Goal: Information Seeking & Learning: Find specific page/section

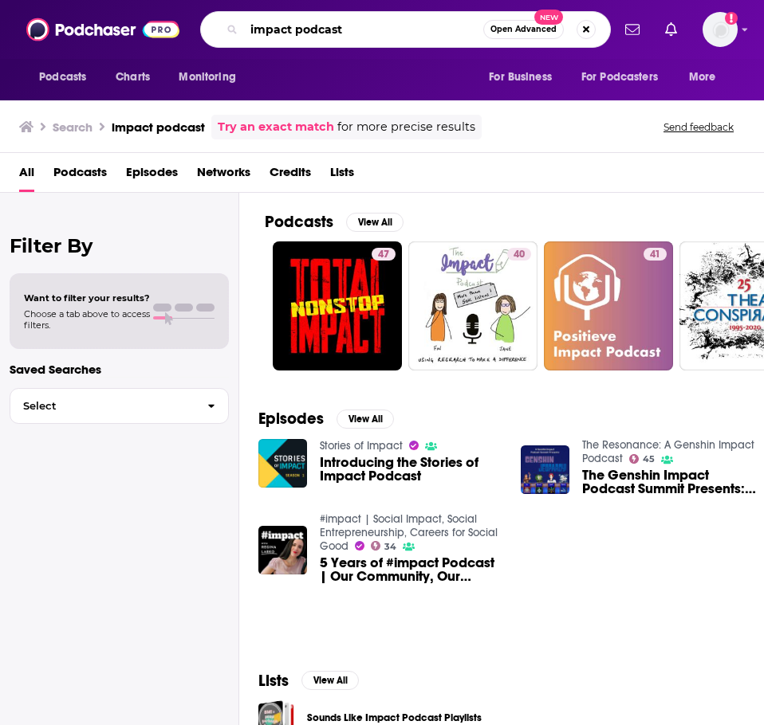
click at [402, 29] on input "impact podcast" at bounding box center [363, 30] width 239 height 26
type input "impact podcast with [PERSON_NAME]"
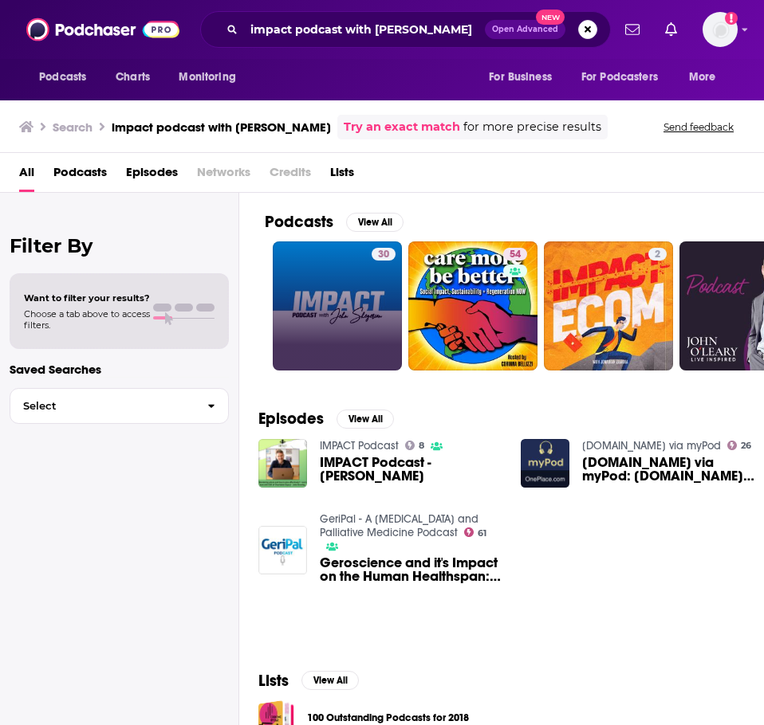
click at [359, 289] on link "30" at bounding box center [337, 305] width 129 height 129
